Goal: Check status: Check status

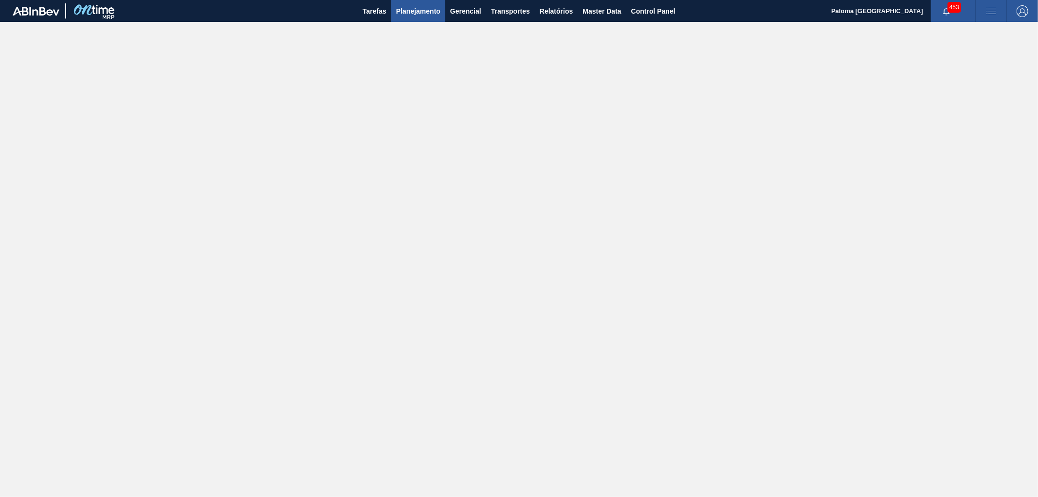
click at [419, 6] on span "Planejamento" at bounding box center [418, 11] width 44 height 12
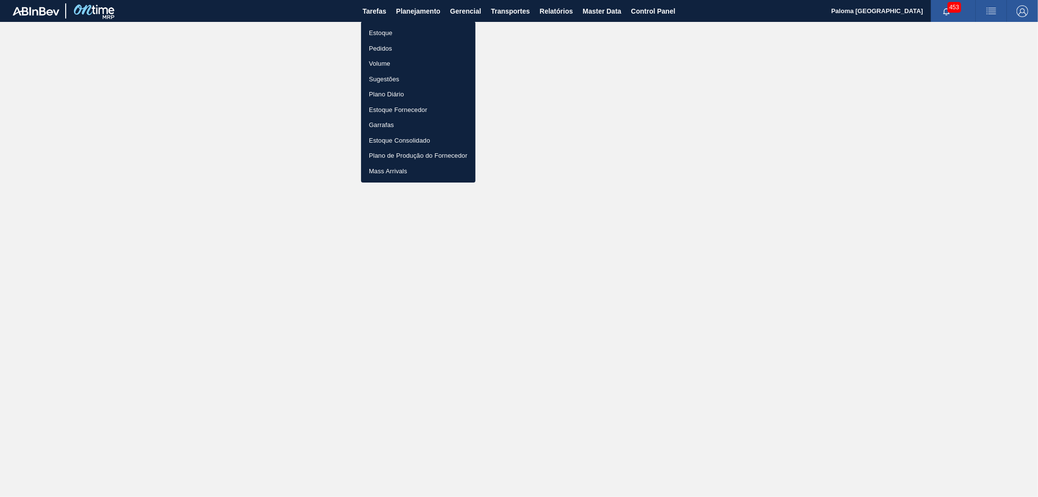
click at [385, 49] on li "Pedidos" at bounding box center [418, 49] width 114 height 16
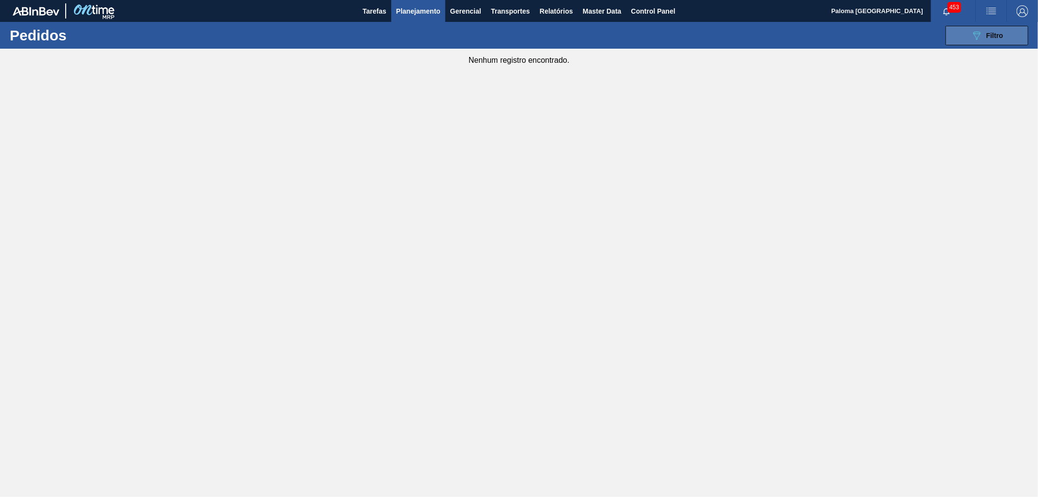
click at [971, 33] on icon "089F7B8B-B2A5-4AFE-B5C0-19BA573D28AC" at bounding box center [976, 36] width 12 height 12
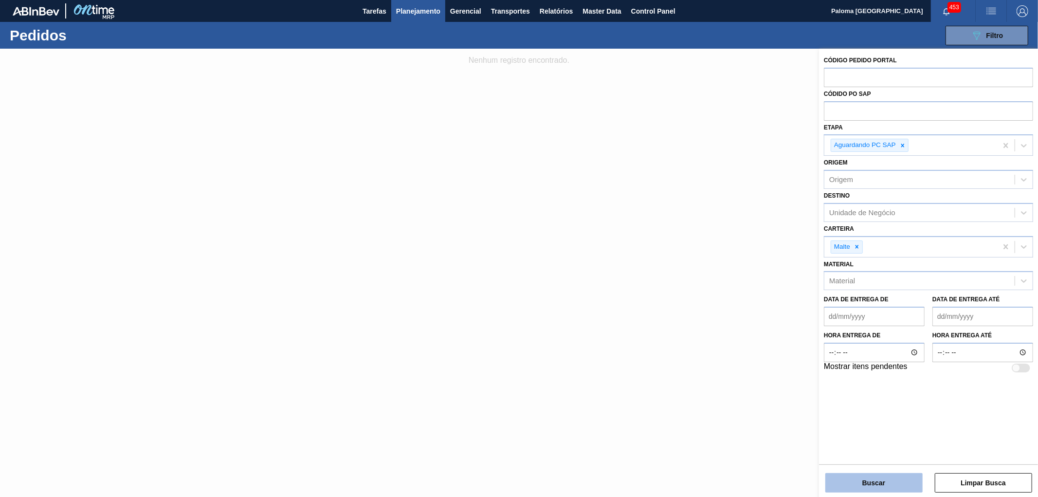
click at [839, 475] on button "Buscar" at bounding box center [873, 482] width 97 height 19
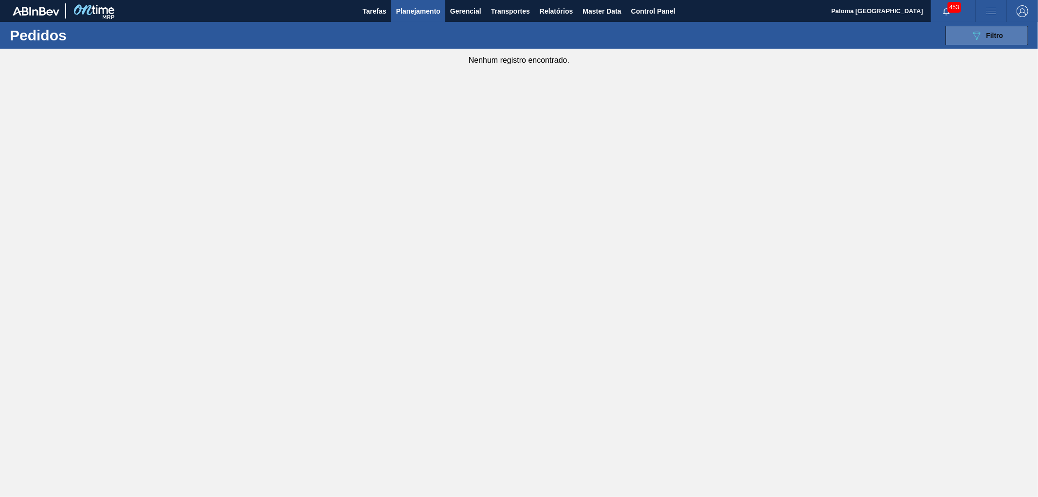
click at [966, 45] on button "089F7B8B-B2A5-4AFE-B5C0-19BA573D28AC Filtro" at bounding box center [986, 35] width 83 height 19
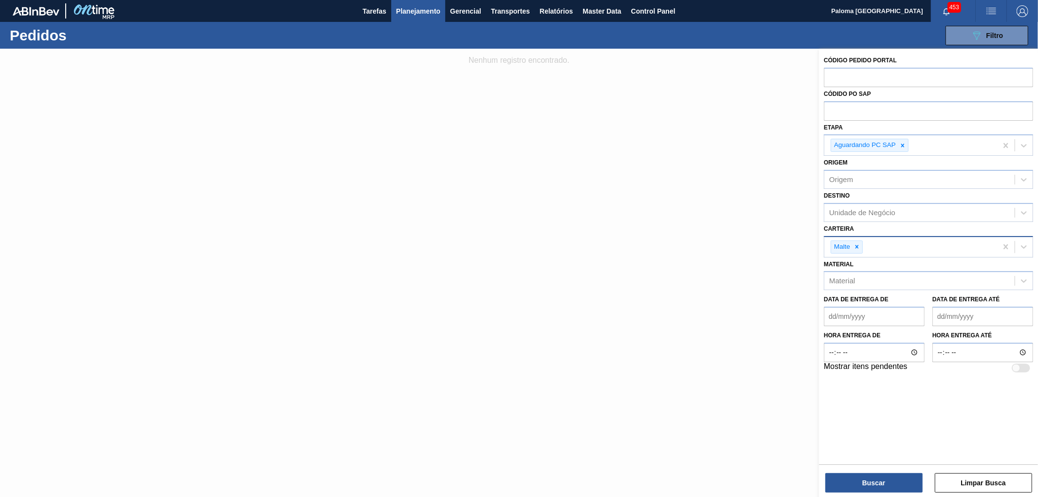
click at [859, 246] on icon at bounding box center [856, 246] width 7 height 7
click at [895, 482] on button "Buscar" at bounding box center [873, 482] width 97 height 19
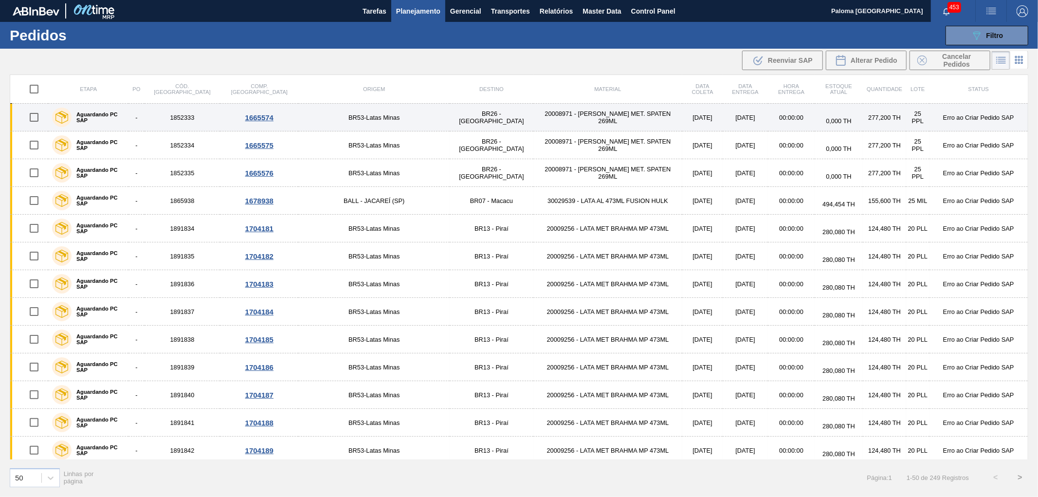
click at [187, 117] on td "1852333" at bounding box center [182, 118] width 76 height 28
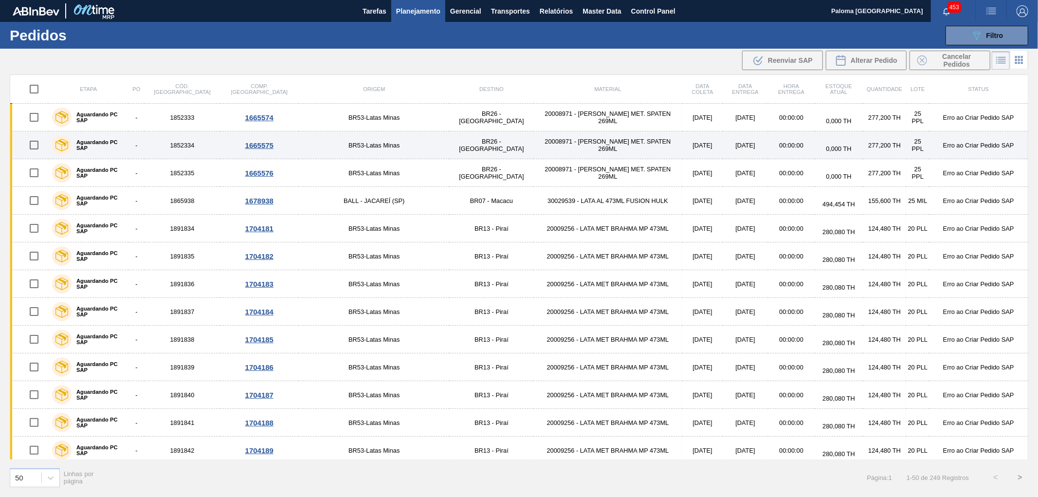
click at [183, 147] on td "1852334" at bounding box center [182, 145] width 76 height 28
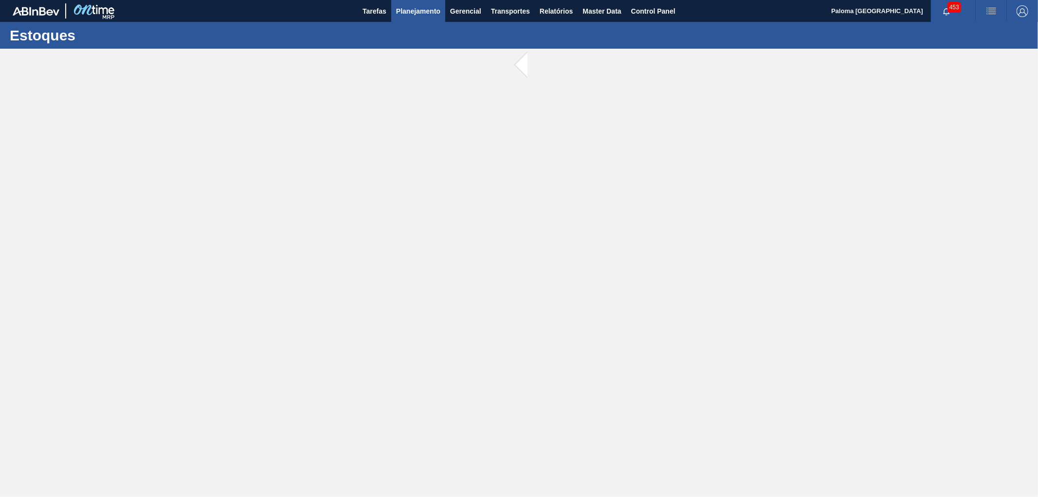
click at [410, 8] on span "Planejamento" at bounding box center [418, 11] width 44 height 12
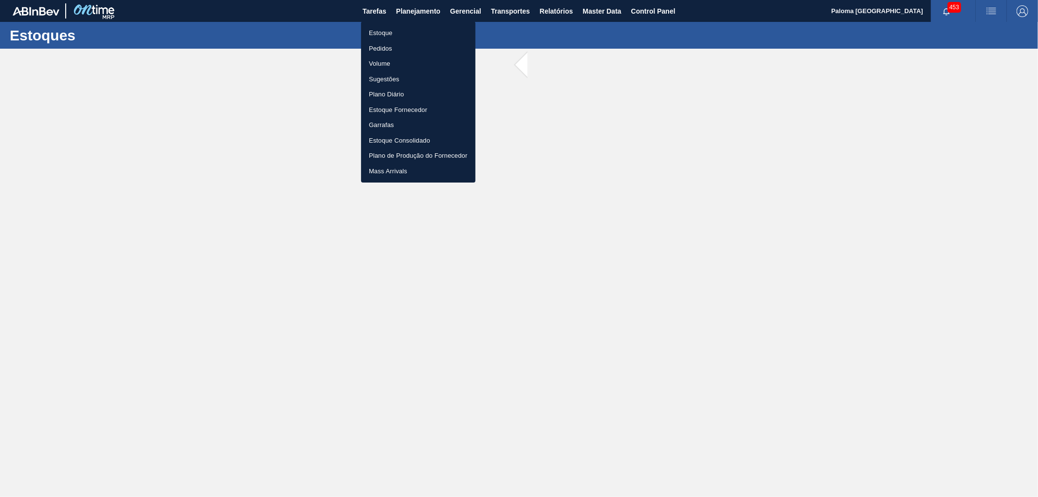
click at [826, 22] on div at bounding box center [519, 248] width 1038 height 497
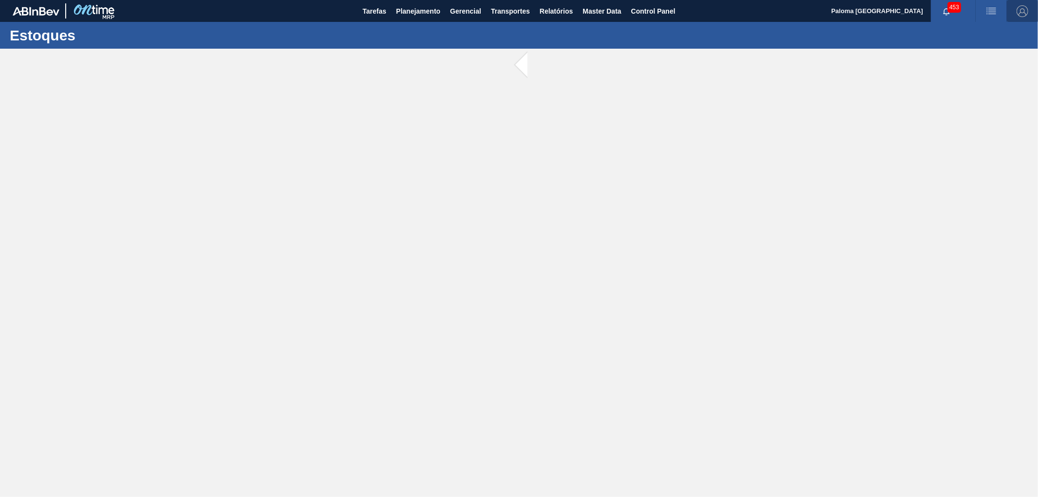
click at [1017, 9] on img "button" at bounding box center [1022, 11] width 12 height 12
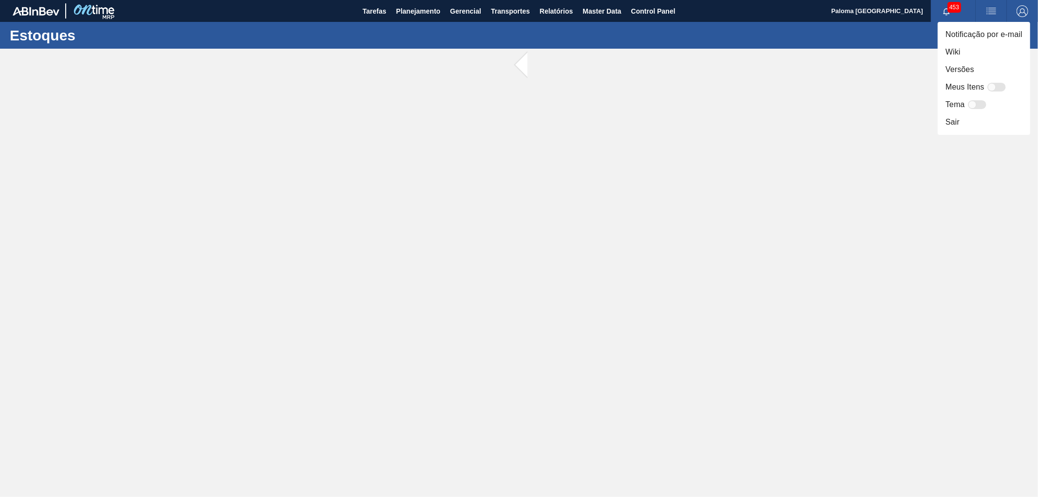
drag, startPoint x: 759, startPoint y: 40, endPoint x: 765, endPoint y: 40, distance: 6.3
click at [759, 40] on div at bounding box center [519, 248] width 1038 height 497
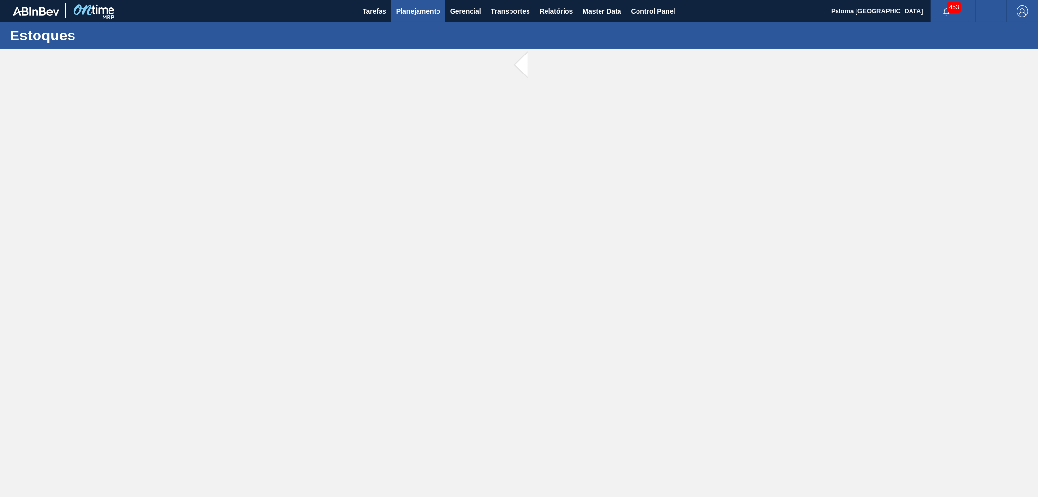
click at [407, 15] on span "Planejamento" at bounding box center [418, 11] width 44 height 12
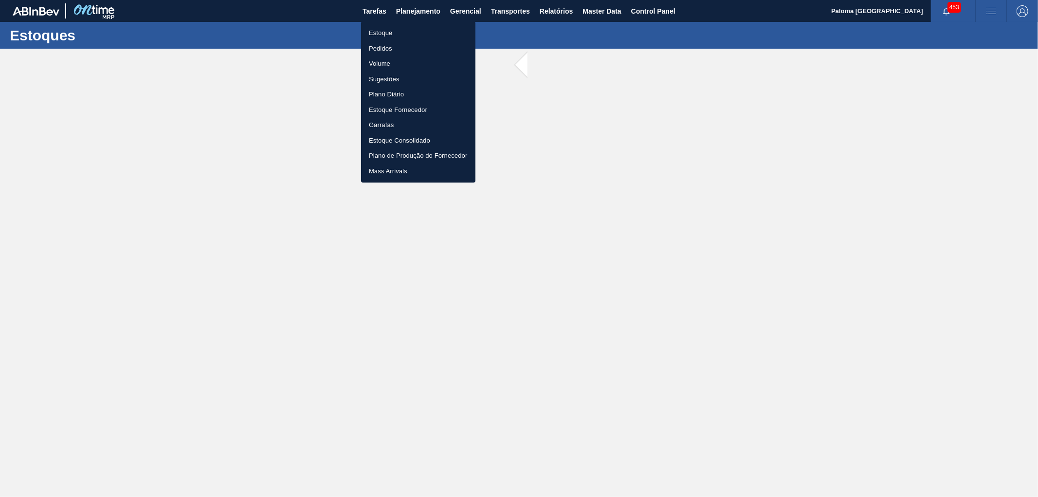
drag, startPoint x: 380, startPoint y: 44, endPoint x: 859, endPoint y: 90, distance: 480.3
click at [381, 45] on li "Pedidos" at bounding box center [418, 49] width 114 height 16
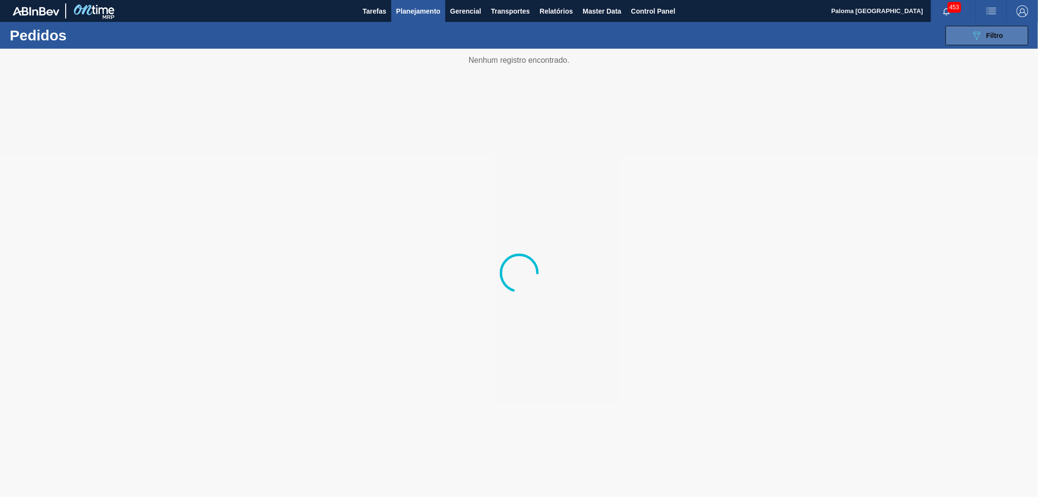
click at [971, 41] on icon "089F7B8B-B2A5-4AFE-B5C0-19BA573D28AC" at bounding box center [976, 36] width 12 height 12
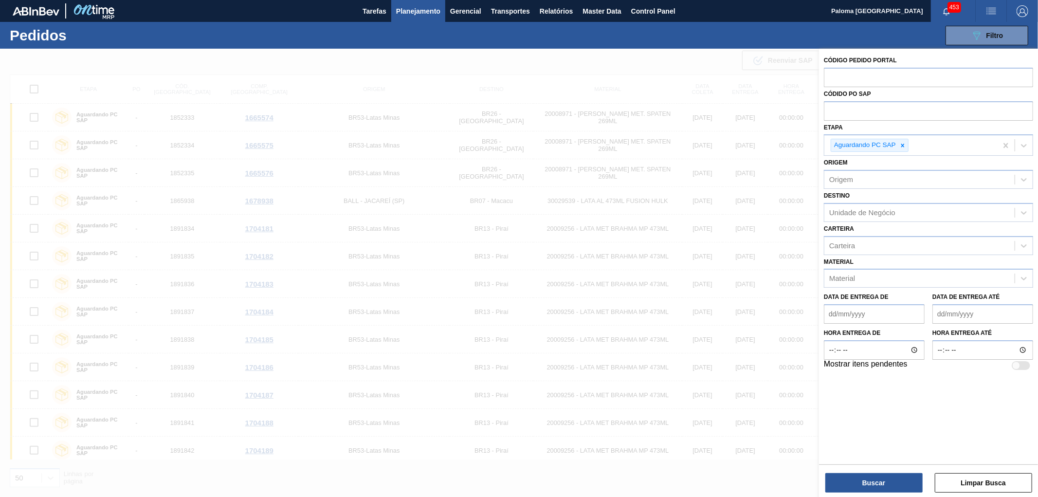
click at [782, 43] on div "089F7B8B-B2A5-4AFE-B5C0-19BA573D28AC Filtro Código Pedido Portal Códido PO SAP …" at bounding box center [595, 35] width 875 height 29
drag, startPoint x: 747, startPoint y: 23, endPoint x: 1008, endPoint y: 349, distance: 417.3
click at [747, 26] on div "089F7B8B-B2A5-4AFE-B5C0-19BA573D28AC Filtro Código Pedido Portal Códido PO SAP …" at bounding box center [595, 35] width 875 height 29
drag, startPoint x: 835, startPoint y: 45, endPoint x: 691, endPoint y: 17, distance: 147.3
click at [834, 45] on div "089F7B8B-B2A5-4AFE-B5C0-19BA573D28AC Filtro Código Pedido Portal Códido PO SAP …" at bounding box center [595, 35] width 875 height 29
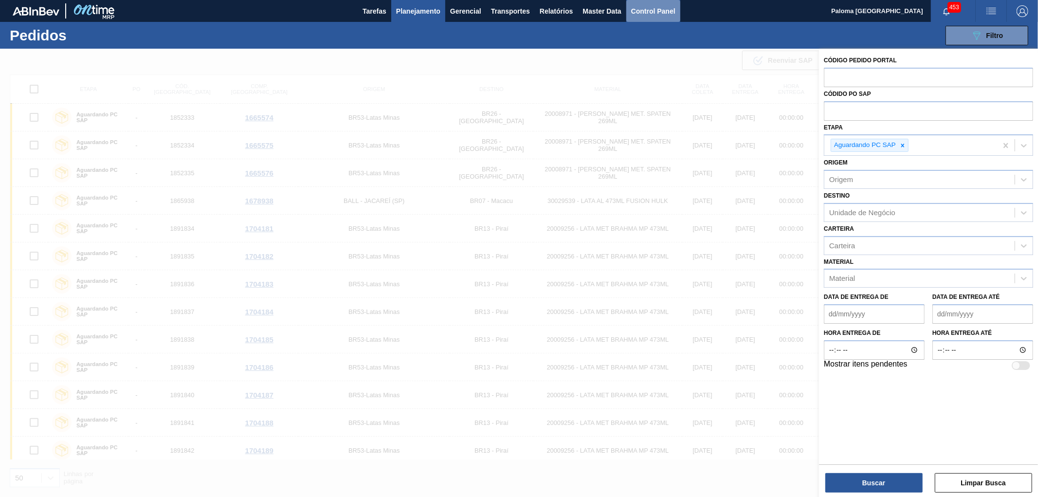
click at [656, 18] on button "Control Panel" at bounding box center [653, 11] width 54 height 22
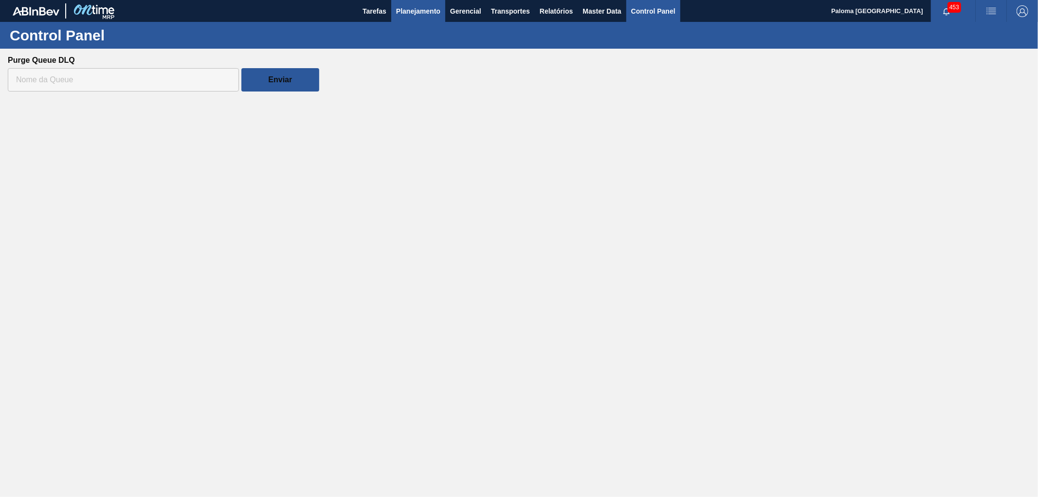
click at [405, 11] on span "Planejamento" at bounding box center [418, 11] width 44 height 12
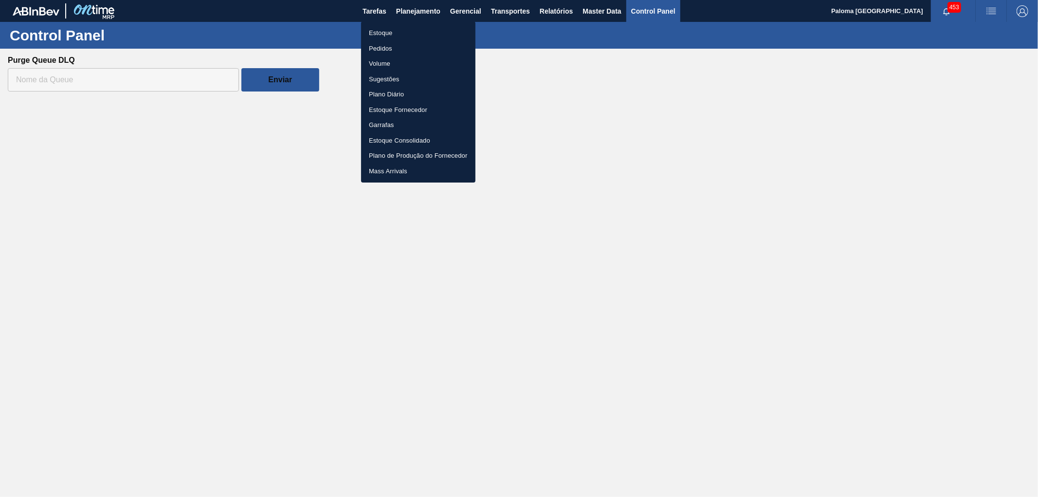
click at [392, 40] on ul "Estoque Pedidos Volume Sugestões Plano Diário Estoque Fornecedor Garrafas Estoq…" at bounding box center [418, 101] width 114 height 161
click at [392, 45] on li "Pedidos" at bounding box center [418, 49] width 114 height 16
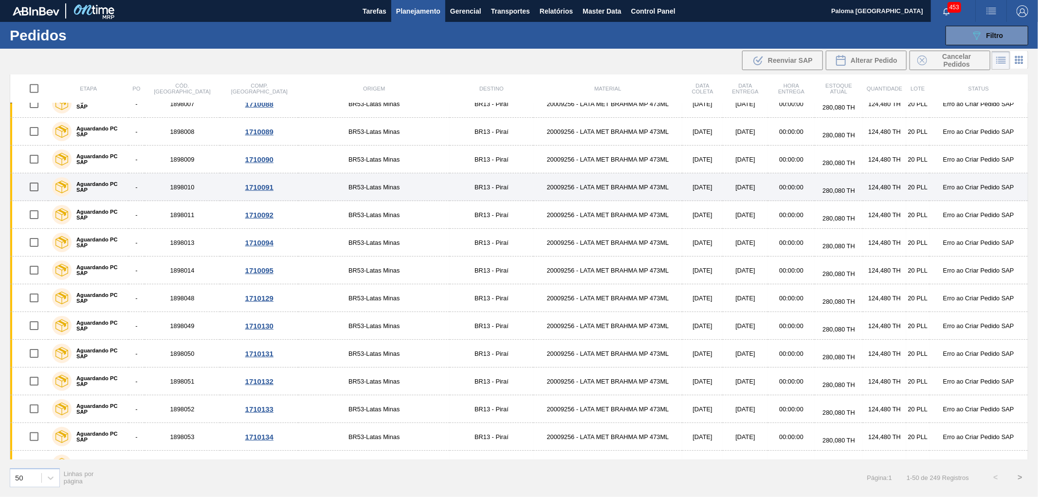
scroll to position [270, 0]
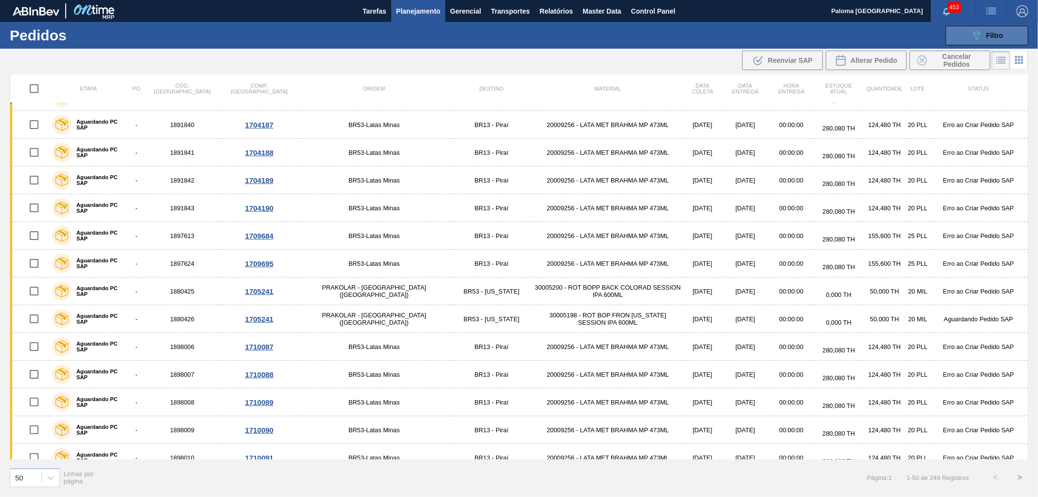
click at [962, 37] on button "089F7B8B-B2A5-4AFE-B5C0-19BA573D28AC Filtro" at bounding box center [986, 35] width 83 height 19
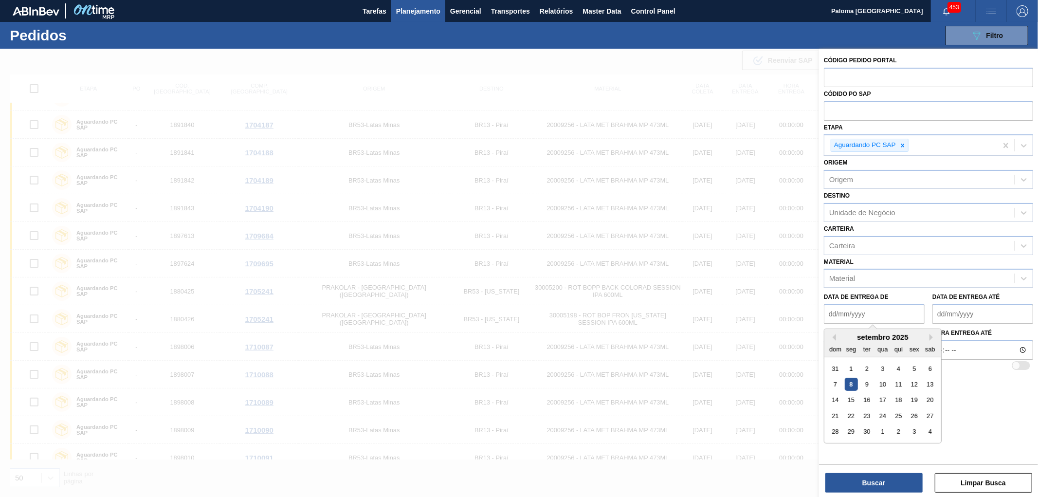
click at [877, 310] on de "Data de Entrega de" at bounding box center [873, 313] width 101 height 19
click at [850, 380] on div "8" at bounding box center [850, 383] width 13 height 13
type de "[DATE]"
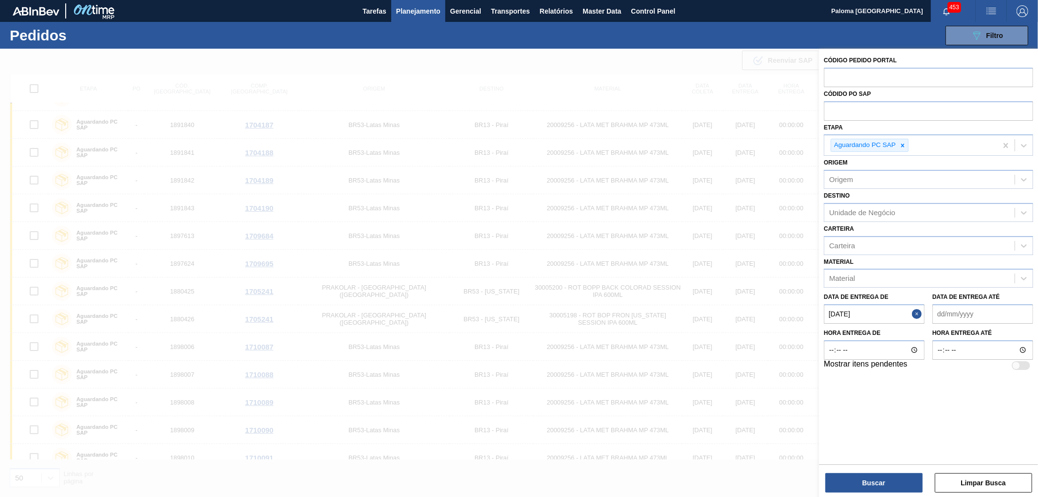
click at [949, 314] on até "Data de Entrega até" at bounding box center [982, 313] width 101 height 19
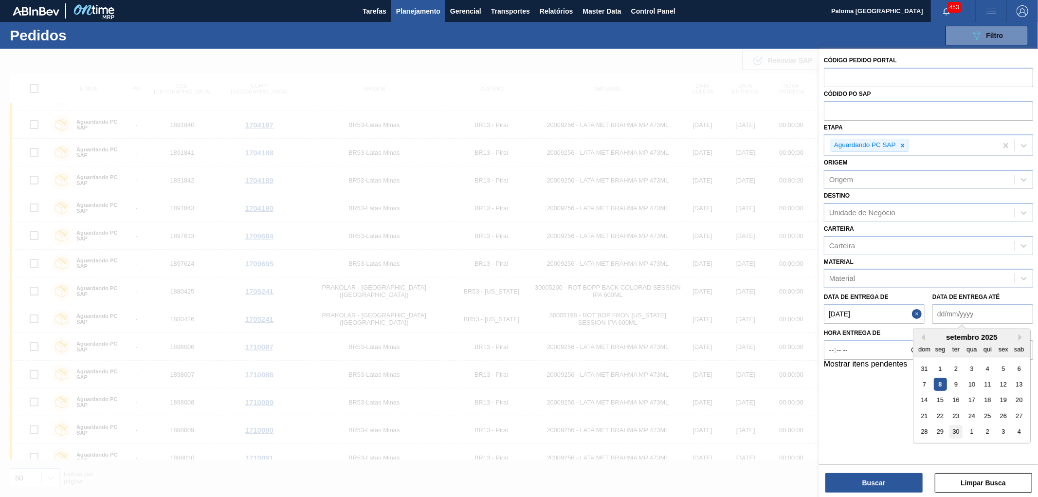
click at [955, 425] on div "30" at bounding box center [955, 431] width 13 height 13
type até "[DATE]"
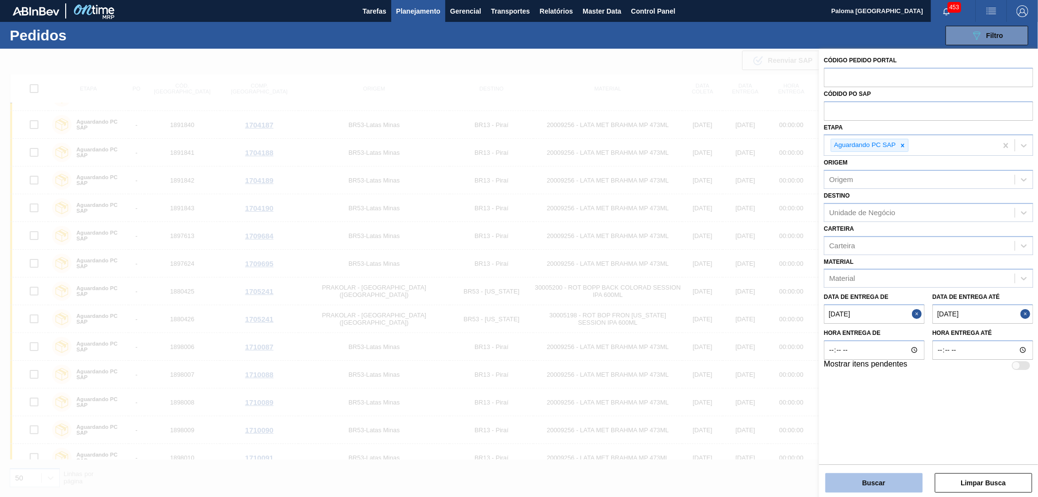
click at [884, 488] on button "Buscar" at bounding box center [873, 482] width 97 height 19
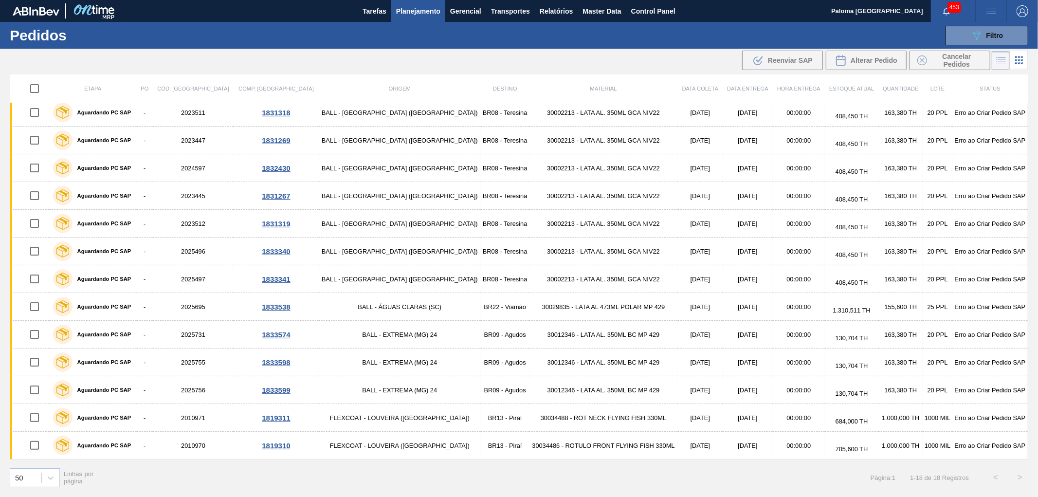
scroll to position [144, 0]
